Goal: Task Accomplishment & Management: Manage account settings

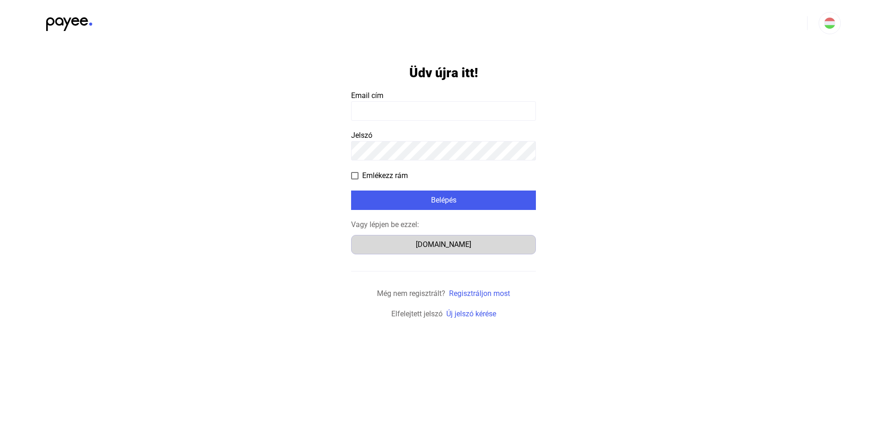
click at [427, 249] on div "[DOMAIN_NAME]" at bounding box center [443, 244] width 178 height 11
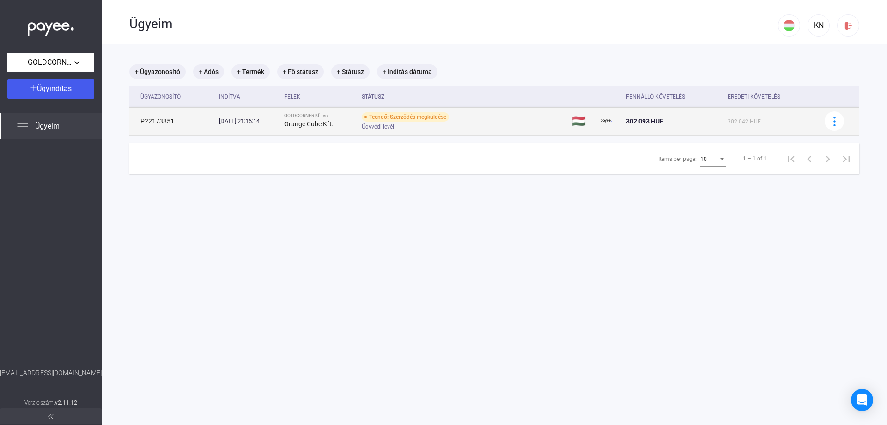
click at [730, 122] on span "302 042 HUF" at bounding box center [744, 121] width 33 height 6
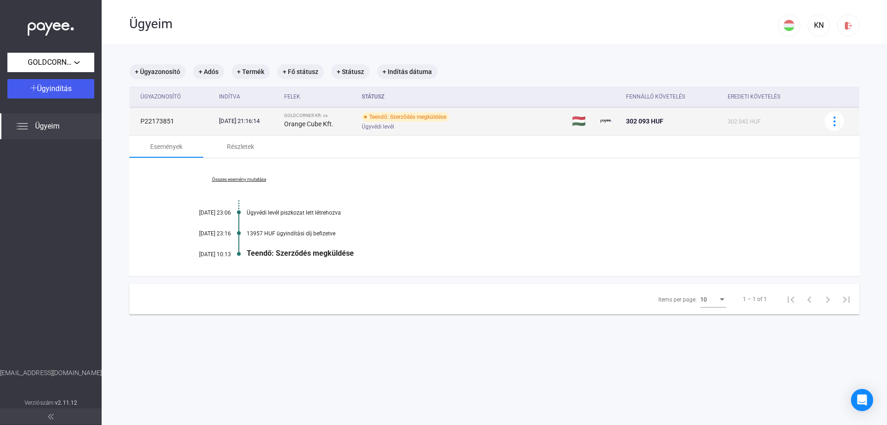
click at [416, 115] on div "Teendő: Szerződés megküldése" at bounding box center [405, 116] width 87 height 9
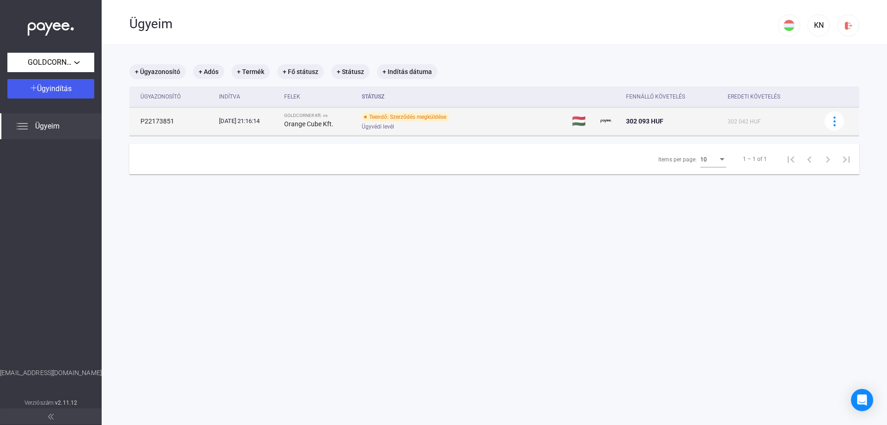
click at [400, 116] on div "Teendő: Szerződés megküldése" at bounding box center [405, 116] width 87 height 9
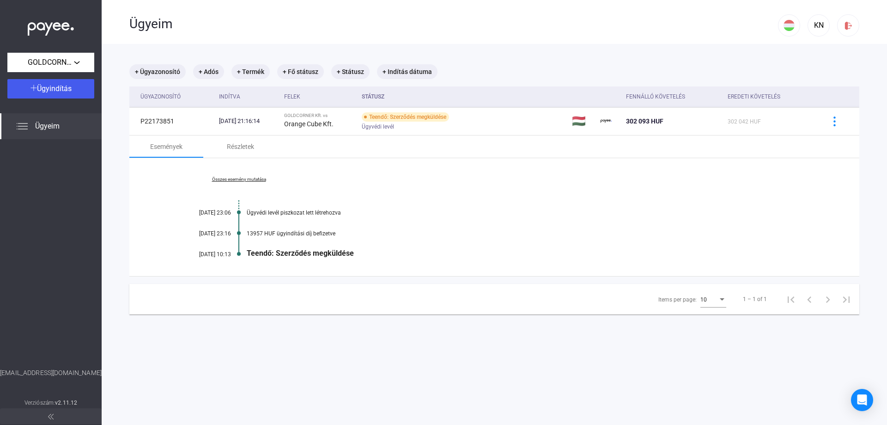
click at [282, 255] on div "Teendő: Szerződés megküldése" at bounding box center [530, 253] width 566 height 9
click at [235, 146] on div "Részletek" at bounding box center [240, 146] width 27 height 11
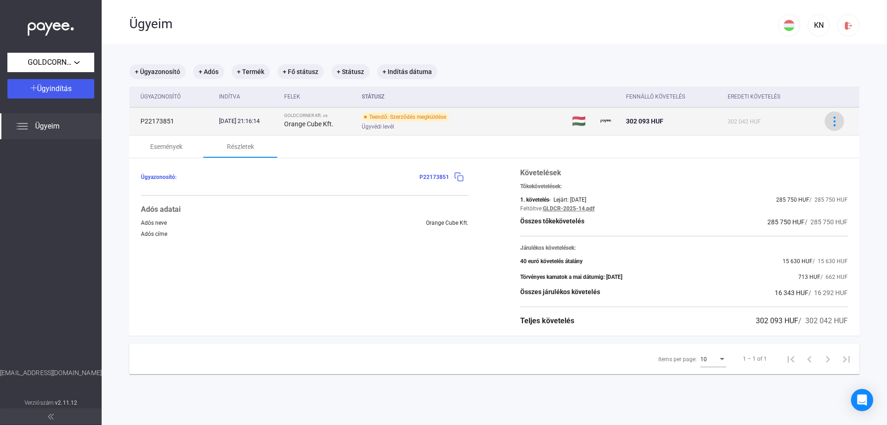
click at [828, 119] on div at bounding box center [835, 121] width 14 height 10
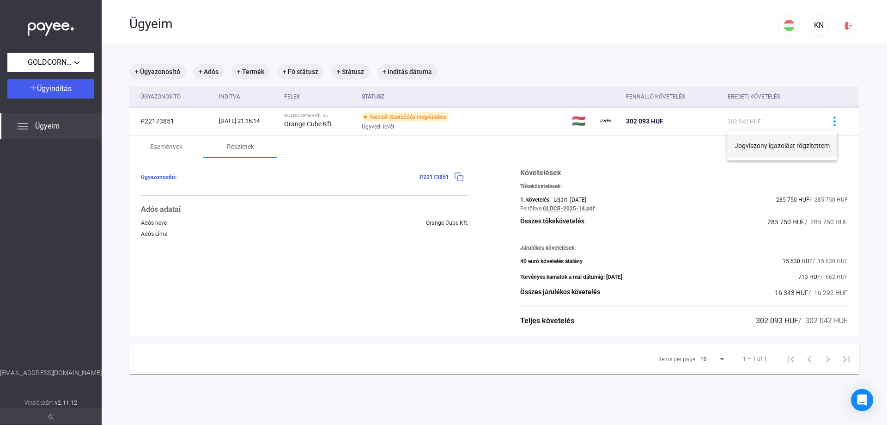
click at [807, 148] on button "Jogviszony igazolást rögzítettem" at bounding box center [782, 145] width 110 height 22
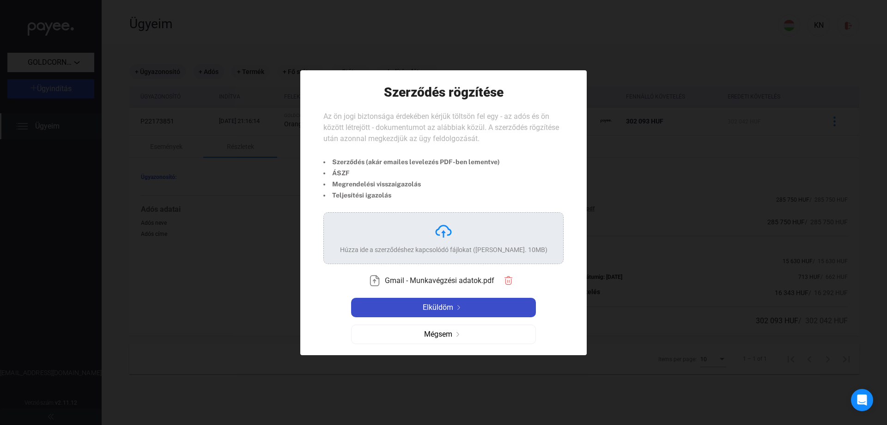
click at [436, 304] on span "Elküldöm" at bounding box center [438, 307] width 30 height 11
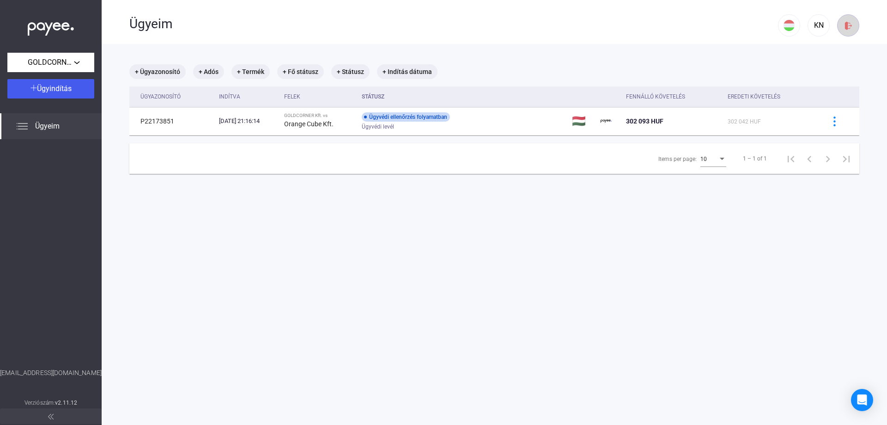
click at [844, 29] on img at bounding box center [849, 26] width 10 height 10
